Goal: Task Accomplishment & Management: Complete application form

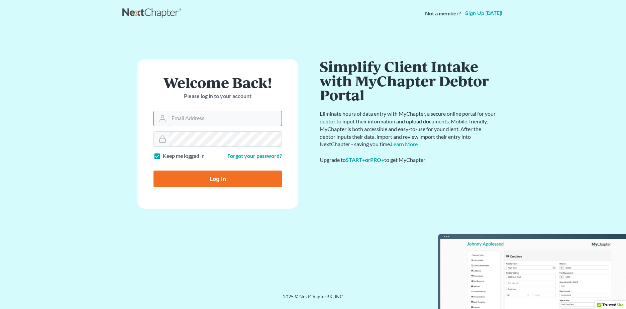
click at [196, 121] on input "Email Address" at bounding box center [225, 118] width 113 height 15
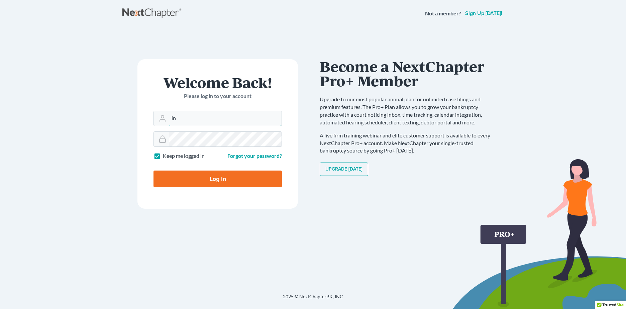
type input "i"
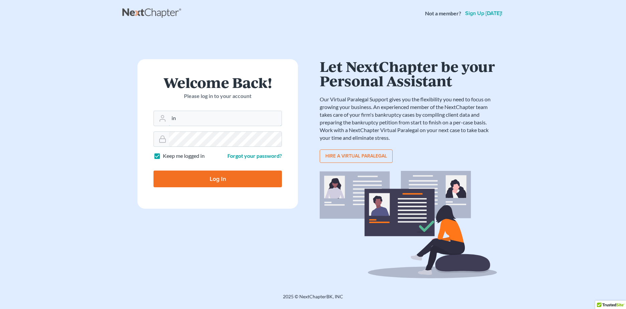
type input "i"
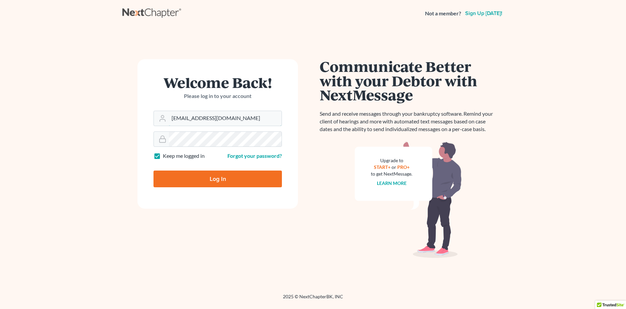
type input "[EMAIL_ADDRESS][DOMAIN_NAME]"
click at [153, 171] on input "Log In" at bounding box center [217, 179] width 128 height 17
type input "Thinking..."
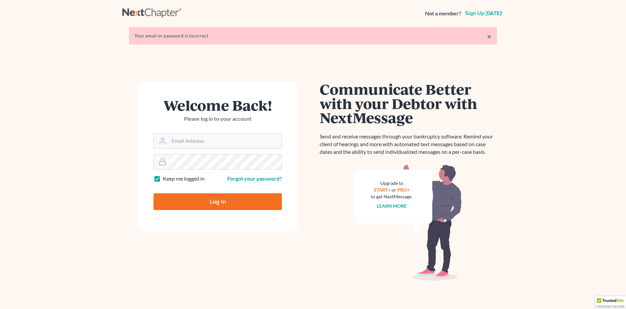
click at [160, 52] on div "Welcome Back! Please log in to your account Email Address Password Keep me logg…" at bounding box center [312, 175] width 381 height 250
click at [160, 50] on div "Welcome Back! Please log in to your account Email Address Password Keep me logg…" at bounding box center [312, 175] width 381 height 250
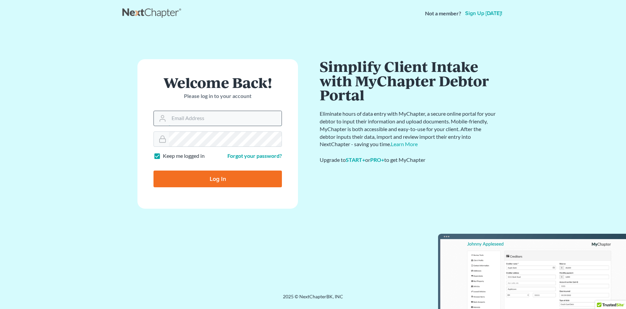
click at [198, 116] on input "Email Address" at bounding box center [225, 118] width 113 height 15
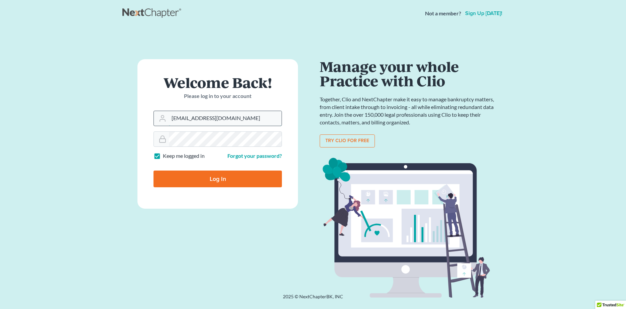
type input "[EMAIL_ADDRESS][DOMAIN_NAME]"
click at [229, 176] on input "Log In" at bounding box center [217, 179] width 128 height 17
type input "Thinking..."
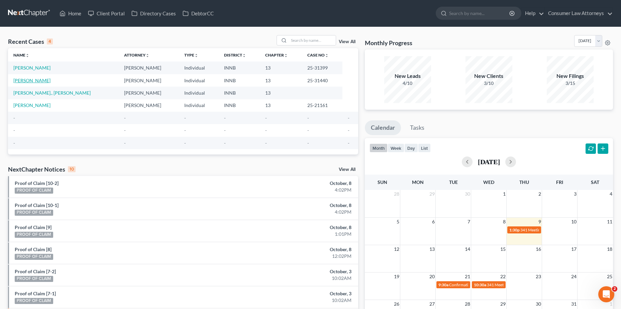
click at [35, 82] on link "Rodriguez, Noe" at bounding box center [31, 81] width 37 height 6
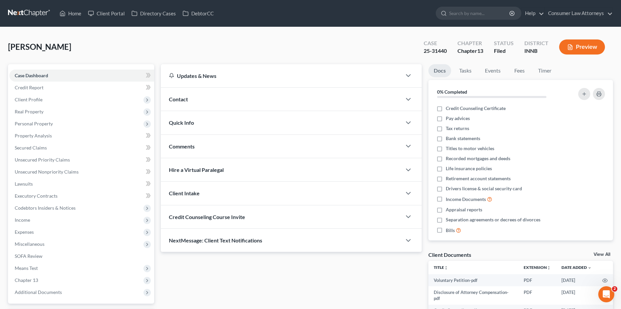
click at [587, 44] on button "Preview" at bounding box center [582, 46] width 46 height 15
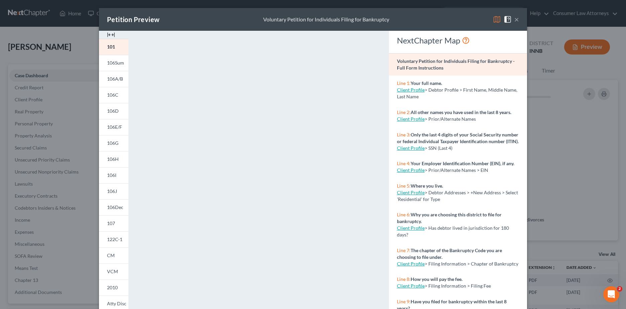
click at [109, 34] on img at bounding box center [111, 35] width 8 height 8
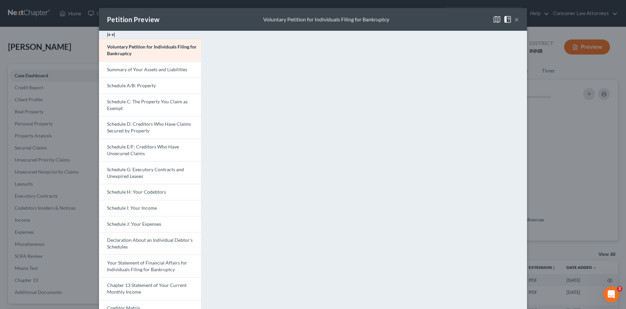
click at [113, 35] on div at bounding box center [150, 35] width 102 height 8
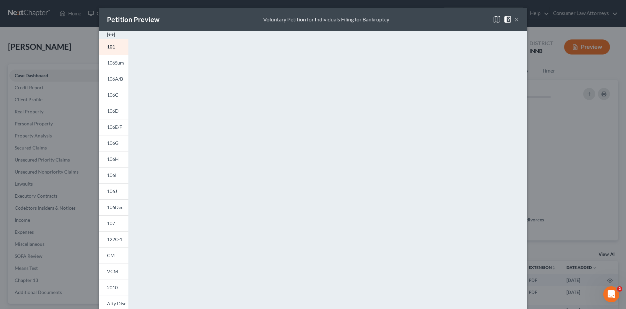
click at [113, 35] on div at bounding box center [113, 35] width 29 height 8
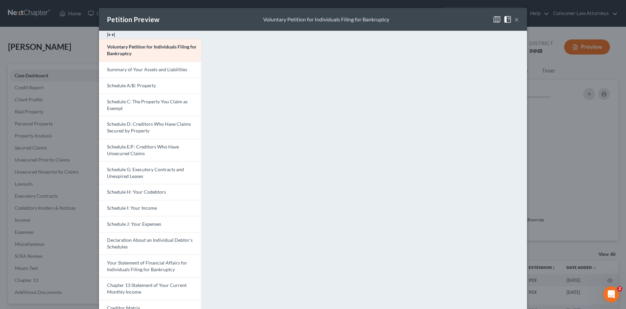
click at [514, 19] on button "×" at bounding box center [516, 19] width 5 height 8
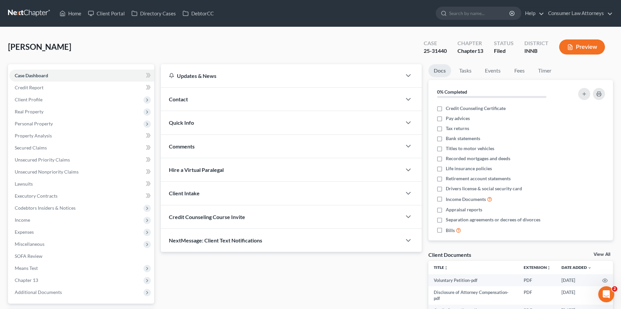
click at [187, 99] on span "Contact" at bounding box center [178, 99] width 19 height 6
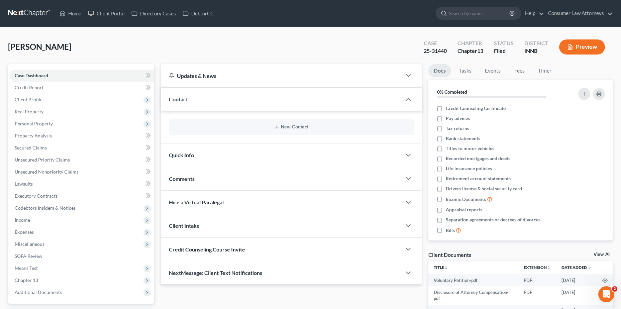
click at [208, 225] on div "Client Intake" at bounding box center [281, 225] width 241 height 23
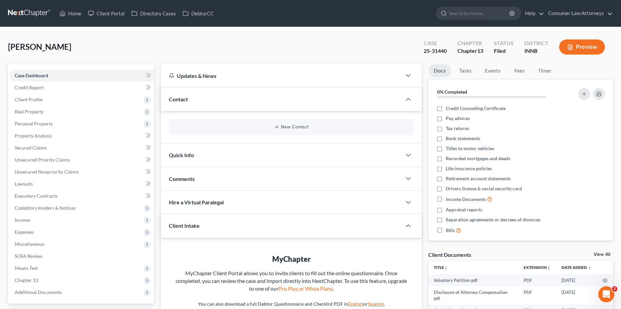
click at [191, 93] on div "Contact" at bounding box center [281, 99] width 241 height 23
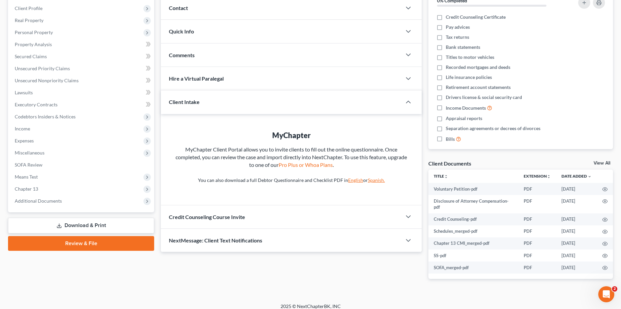
scroll to position [92, 0]
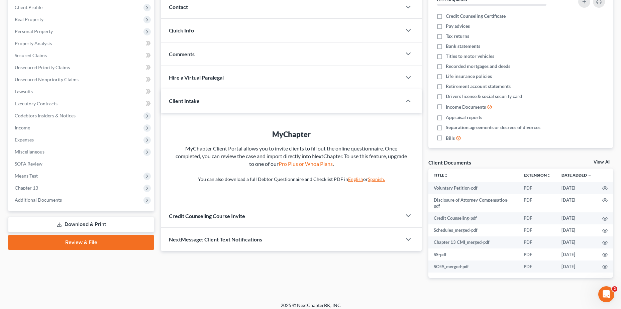
click at [190, 100] on span "Client Intake" at bounding box center [184, 101] width 31 height 6
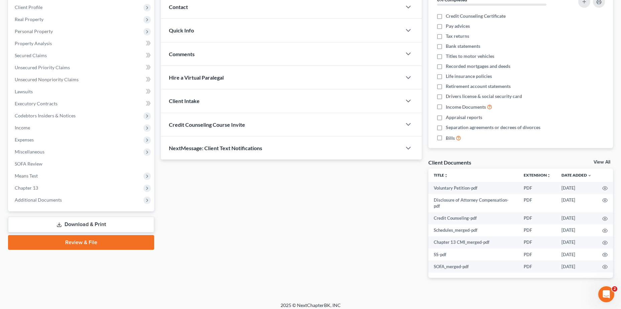
click at [190, 100] on span "Client Intake" at bounding box center [184, 101] width 31 height 6
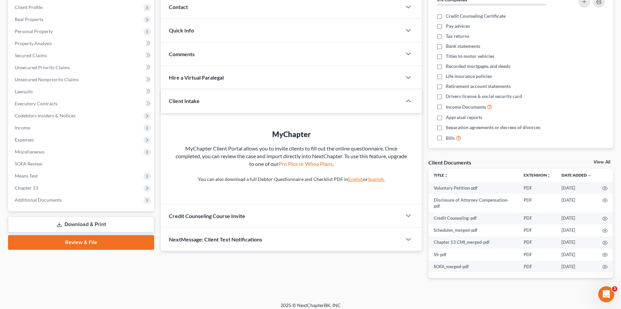
click at [218, 30] on div "Quick Info" at bounding box center [281, 30] width 241 height 23
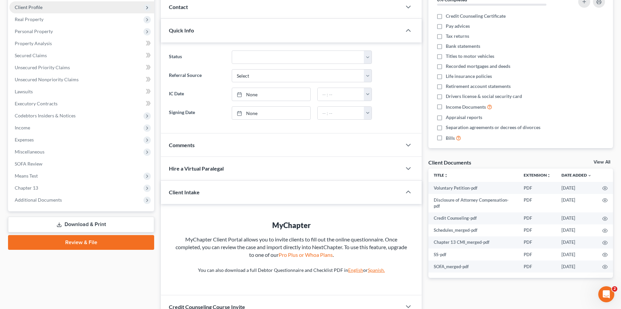
click at [148, 8] on icon at bounding box center [146, 7] width 5 height 5
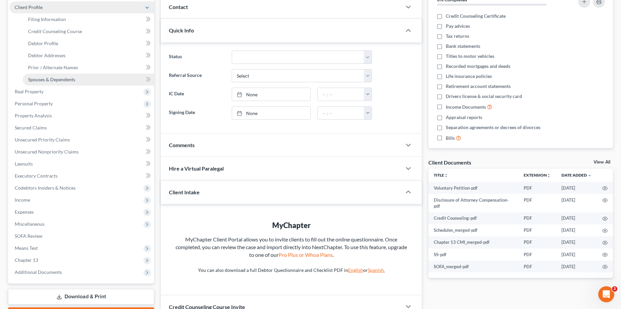
click at [55, 80] on span "Spouses & Dependents" at bounding box center [51, 80] width 47 height 6
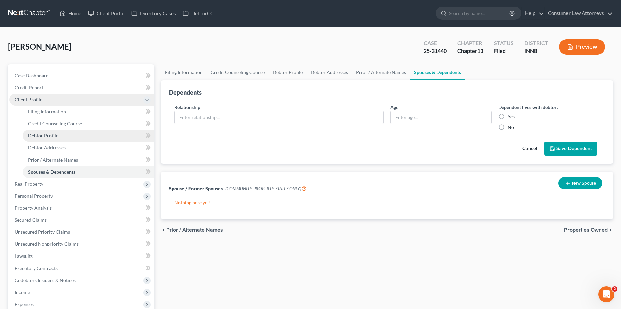
click at [105, 135] on link "Debtor Profile" at bounding box center [88, 136] width 131 height 12
select select "0"
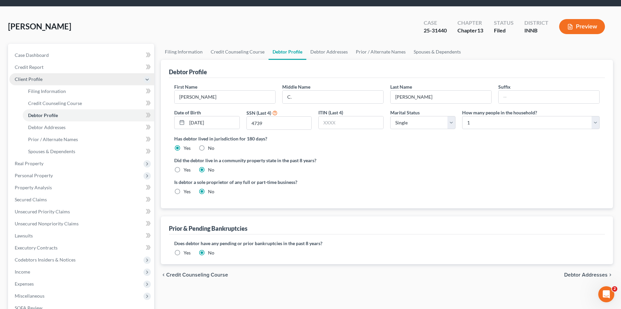
scroll to position [19, 0]
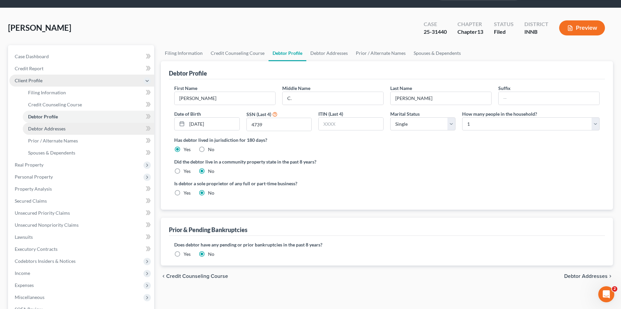
click at [46, 127] on span "Debtor Addresses" at bounding box center [46, 129] width 37 height 6
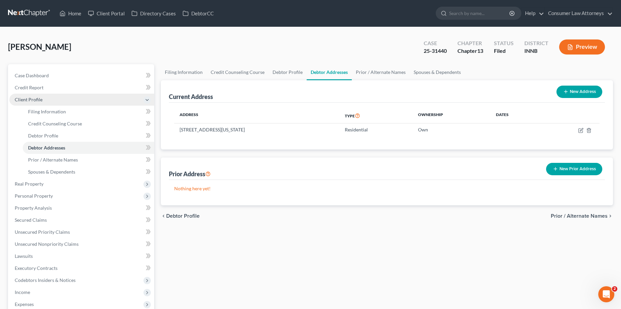
click at [194, 217] on span "Debtor Profile" at bounding box center [182, 215] width 33 height 5
select select "0"
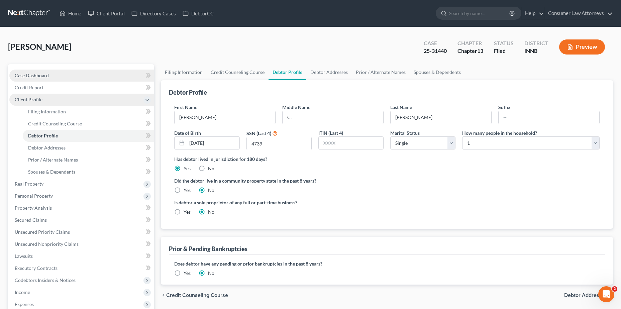
click at [41, 76] on span "Case Dashboard" at bounding box center [32, 76] width 34 height 6
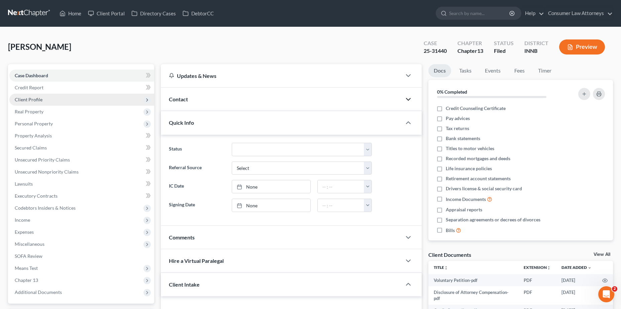
click at [410, 100] on icon "button" at bounding box center [408, 99] width 8 height 8
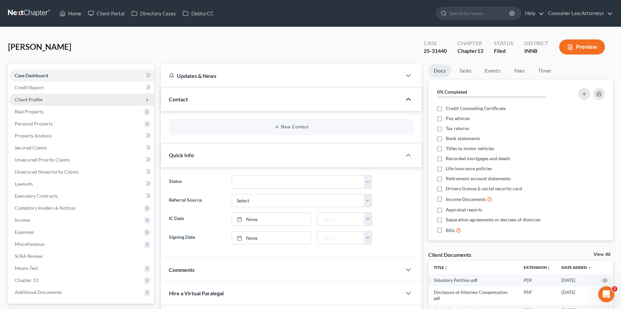
click at [38, 100] on span "Client Profile" at bounding box center [29, 100] width 28 height 6
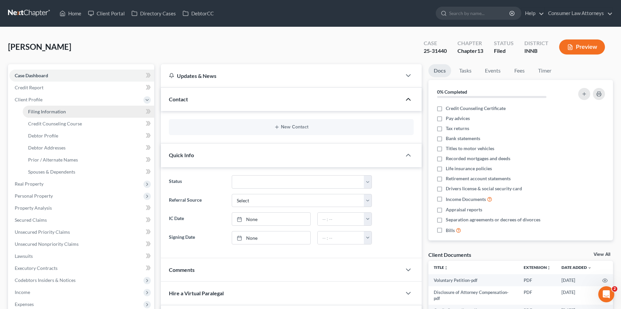
click at [41, 113] on span "Filing Information" at bounding box center [47, 112] width 38 height 6
select select "1"
select select "0"
select select "3"
select select "5"
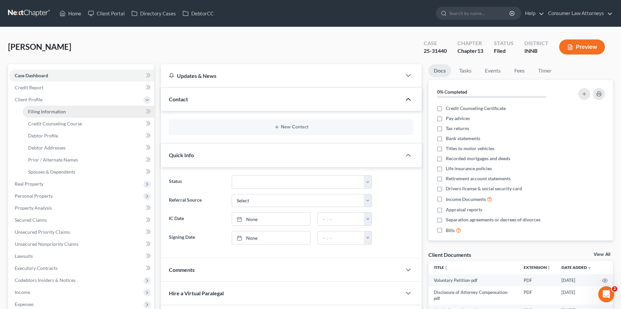
select select "15"
